Goal: Book appointment/travel/reservation

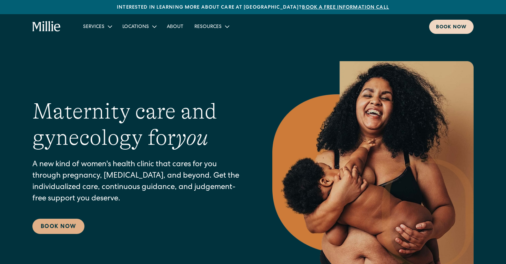
click at [454, 33] on div "Services Maternity Gynecology [MEDICAL_DATA] & Menopause Classes & Other Suppor…" at bounding box center [253, 26] width 506 height 25
click at [438, 29] on div "Book now" at bounding box center [451, 27] width 31 height 7
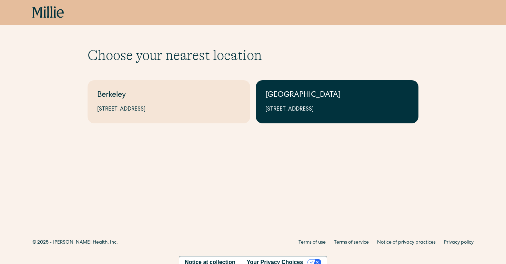
click at [269, 93] on div "[GEOGRAPHIC_DATA]" at bounding box center [337, 95] width 143 height 11
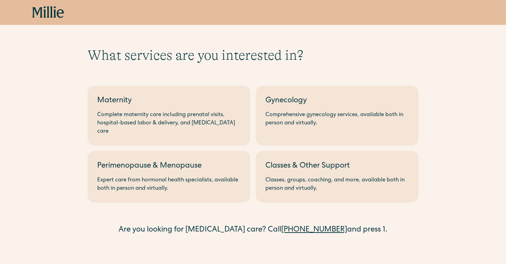
click at [42, 15] on icon at bounding box center [48, 12] width 32 height 12
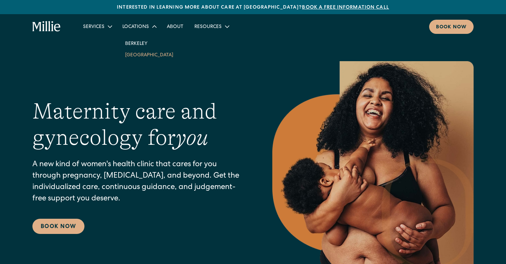
click at [139, 56] on link "[GEOGRAPHIC_DATA]" at bounding box center [149, 54] width 59 height 11
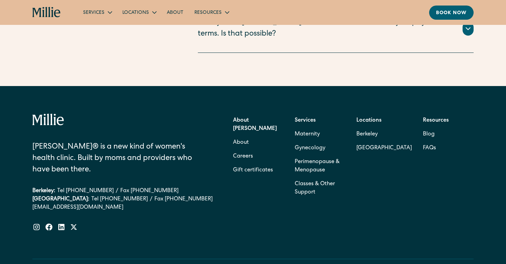
scroll to position [1734, 0]
